Goal: Task Accomplishment & Management: Complete application form

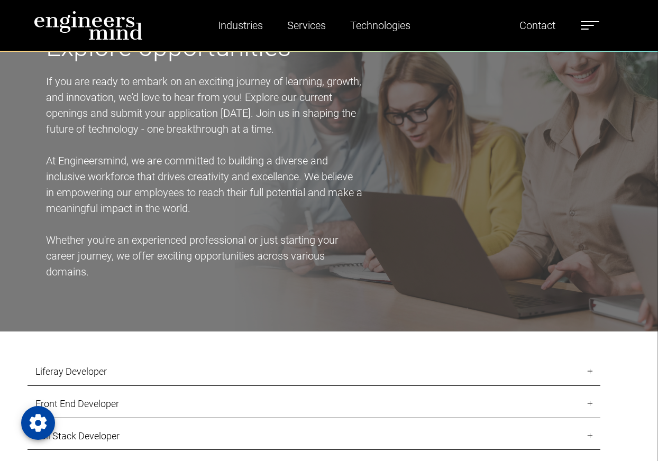
scroll to position [1057, 0]
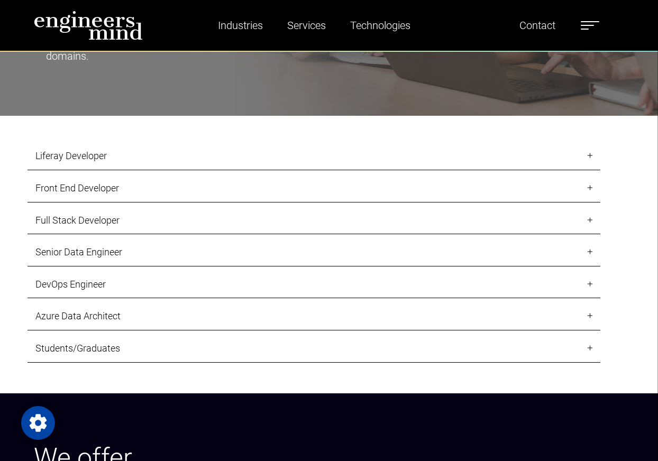
click at [99, 333] on div "Liferay Developer About vacancy Job Description: Hands on experience in Liferay…" at bounding box center [328, 254] width 615 height 224
click at [581, 161] on link "Liferay Developer" at bounding box center [313, 156] width 572 height 28
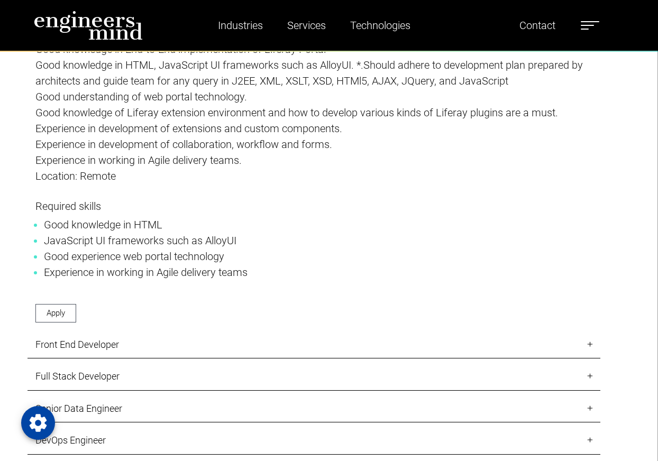
scroll to position [1259, 0]
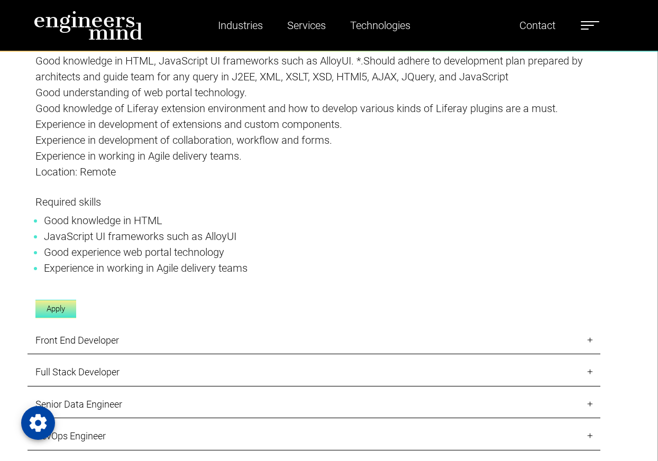
click at [59, 310] on link "Apply" at bounding box center [55, 309] width 41 height 19
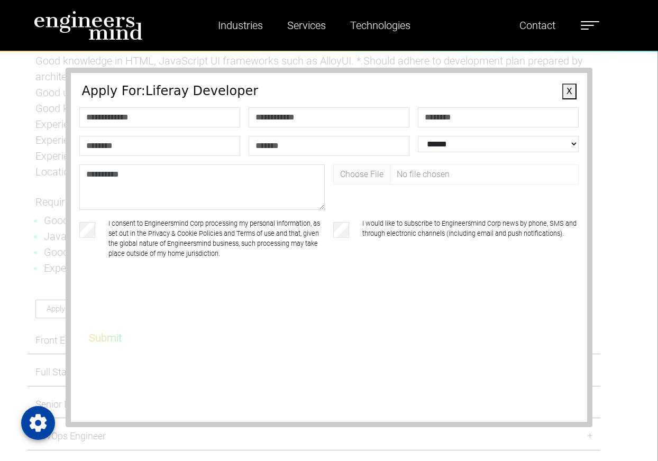
click at [597, 205] on div "**********" at bounding box center [329, 247] width 658 height 427
